Goal: Check status: Check status

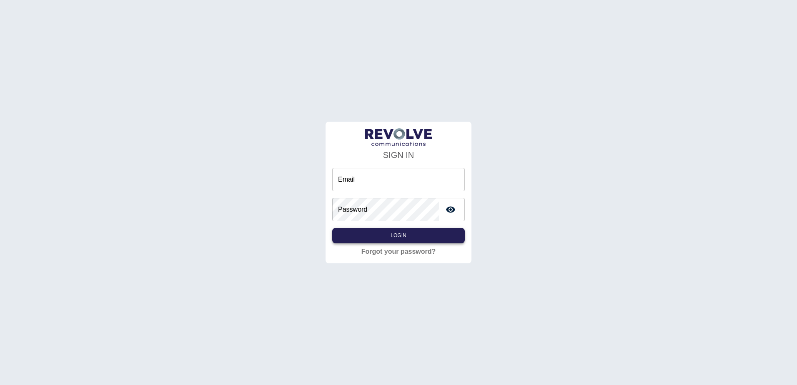
type input "**********"
click at [362, 236] on button "Login" at bounding box center [398, 235] width 133 height 15
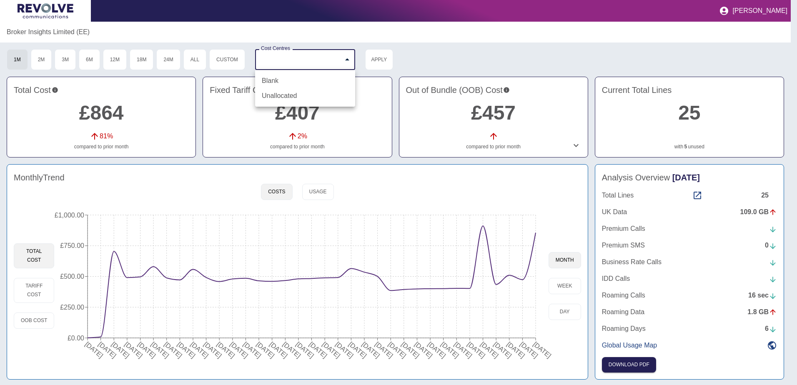
click at [350, 60] on body "[PERSON_NAME] Broker Insights Limited ([GEOGRAPHIC_DATA]) 1M 2M 3M 6M 12M 18M 2…" at bounding box center [398, 192] width 797 height 385
click at [350, 60] on div at bounding box center [398, 192] width 797 height 385
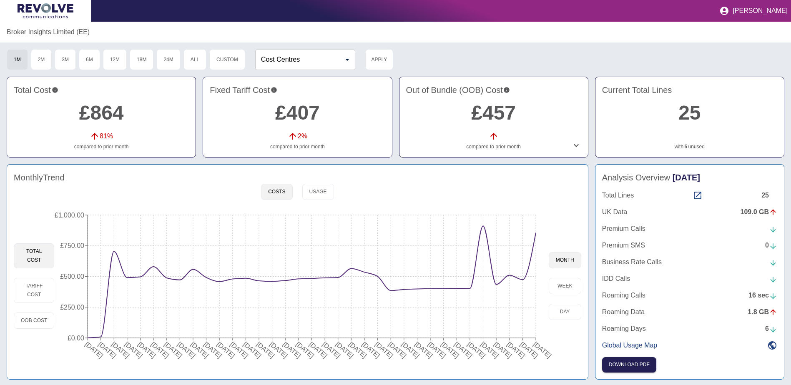
click at [110, 110] on link "£864" at bounding box center [101, 113] width 45 height 22
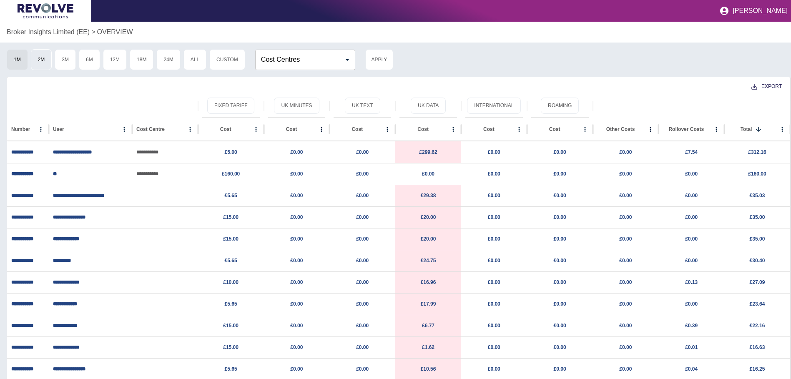
click at [45, 54] on button "2M" at bounding box center [41, 59] width 21 height 21
